Goal: Task Accomplishment & Management: Manage account settings

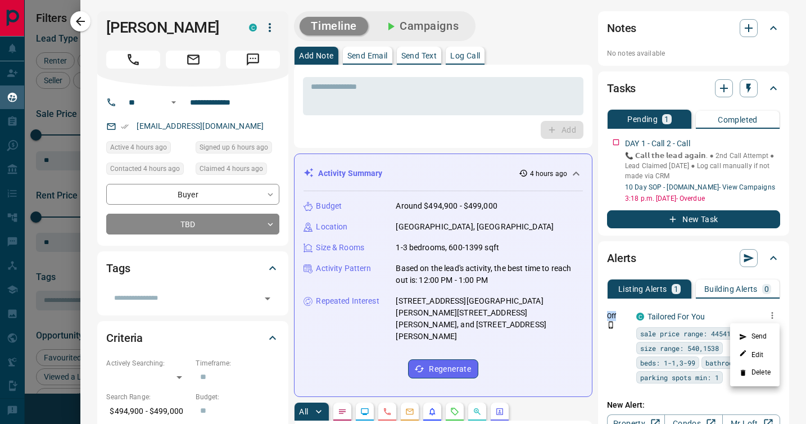
scroll to position [323, 594]
click at [10, 77] on div at bounding box center [403, 212] width 806 height 424
click at [81, 17] on icon "button" at bounding box center [80, 21] width 13 height 13
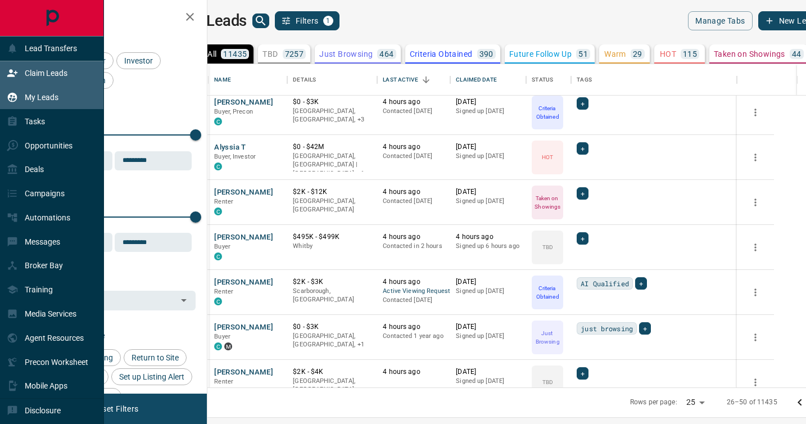
click at [41, 71] on p "Claim Leads" at bounding box center [46, 73] width 43 height 9
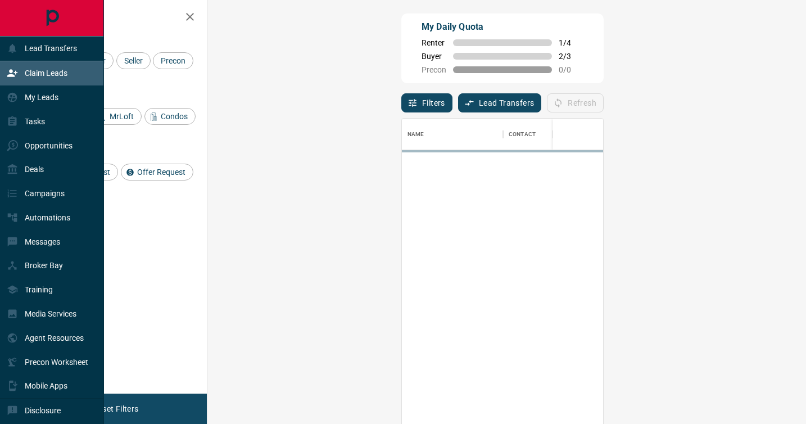
scroll to position [321, 575]
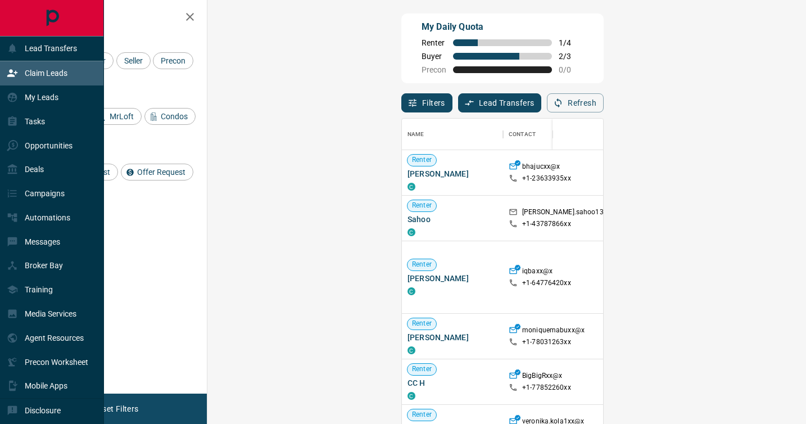
click at [41, 71] on p "Claim Leads" at bounding box center [46, 73] width 43 height 9
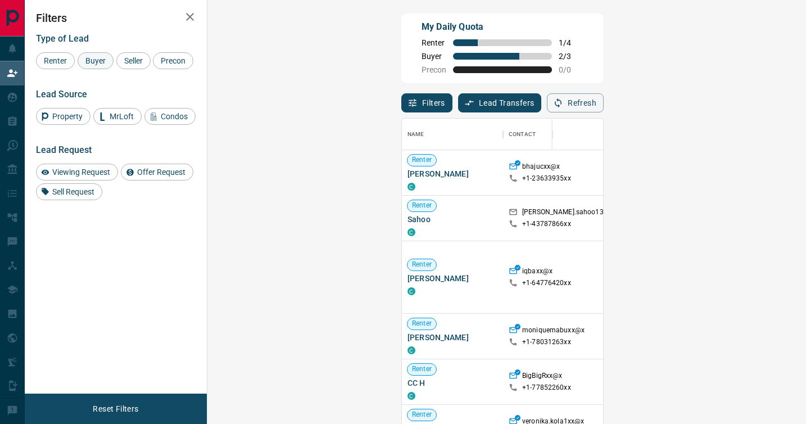
click at [102, 62] on span "Buyer" at bounding box center [96, 60] width 28 height 9
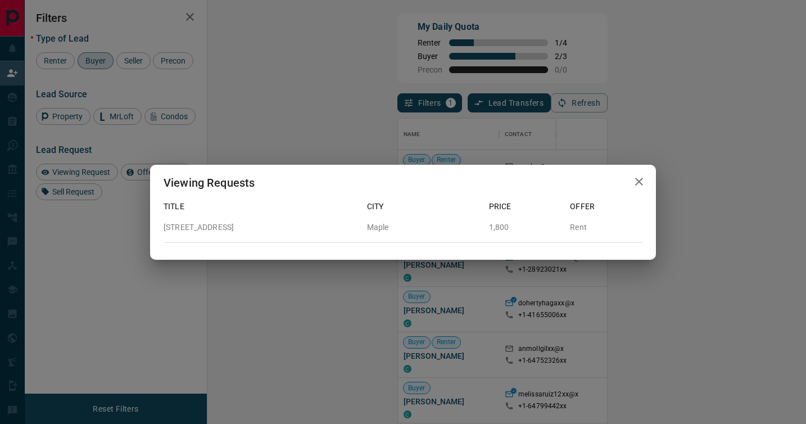
click at [640, 183] on icon "button" at bounding box center [639, 182] width 8 height 8
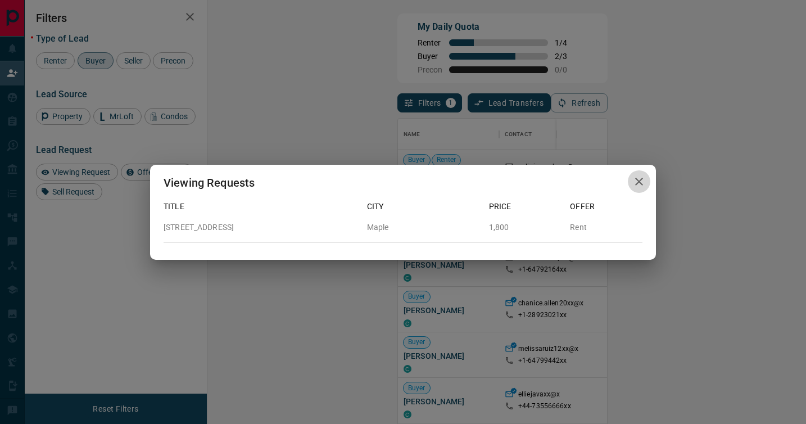
click at [639, 181] on icon "button" at bounding box center [639, 182] width 8 height 8
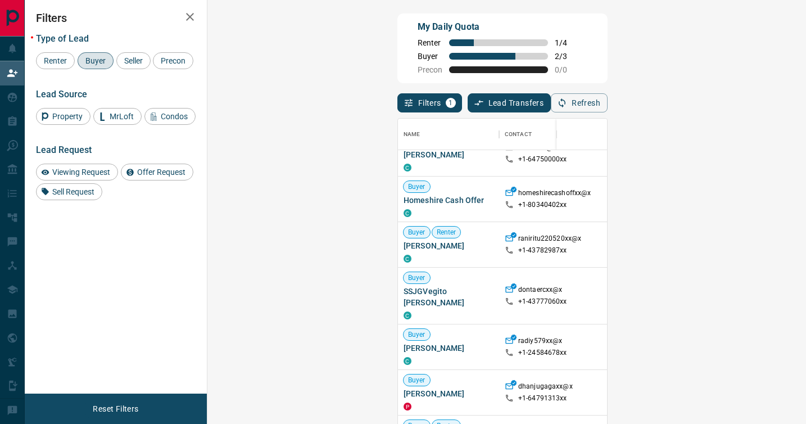
scroll to position [356, 0]
